Goal: Find specific page/section: Find specific page/section

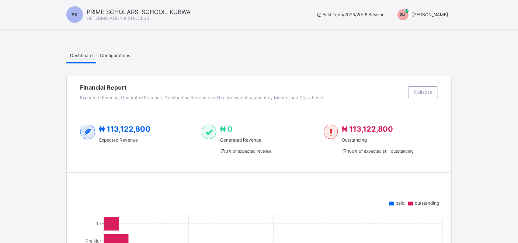
click at [437, 15] on span "[PERSON_NAME]" at bounding box center [430, 15] width 36 height 6
click at [434, 32] on span "Switch to Admin View" at bounding box center [420, 31] width 56 height 8
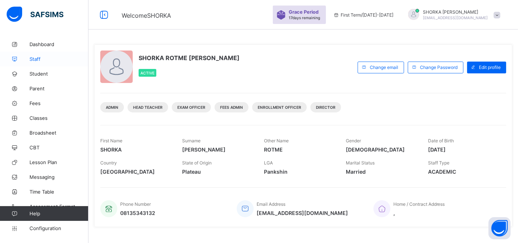
click at [37, 60] on span "Staff" at bounding box center [59, 59] width 59 height 6
